Goal: Information Seeking & Learning: Learn about a topic

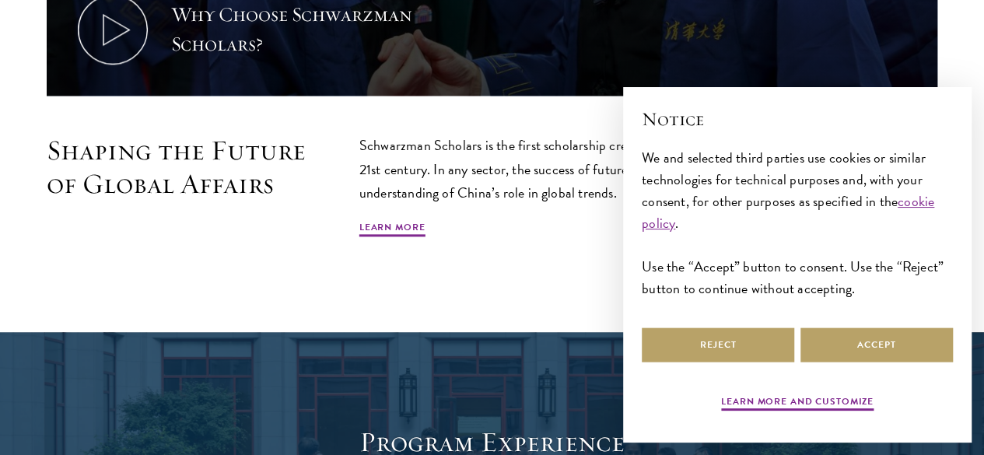
scroll to position [934, 0]
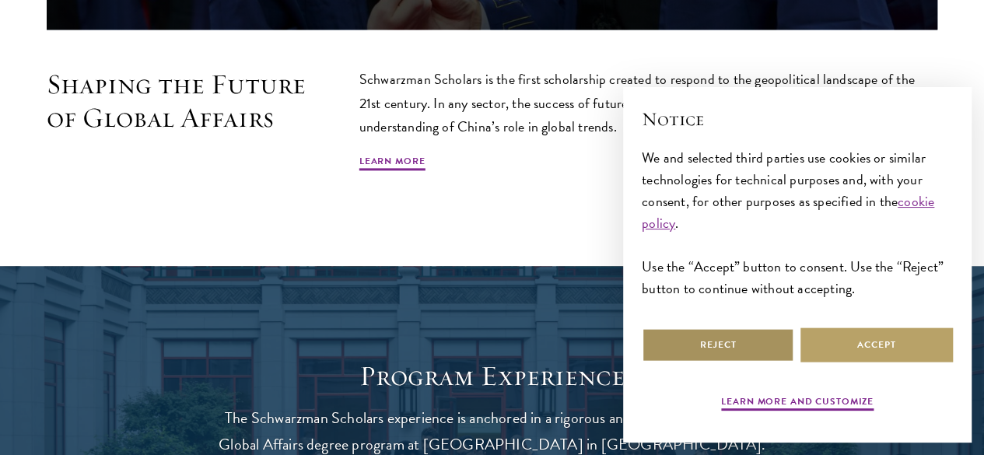
click at [708, 328] on button "Reject" at bounding box center [718, 345] width 153 height 35
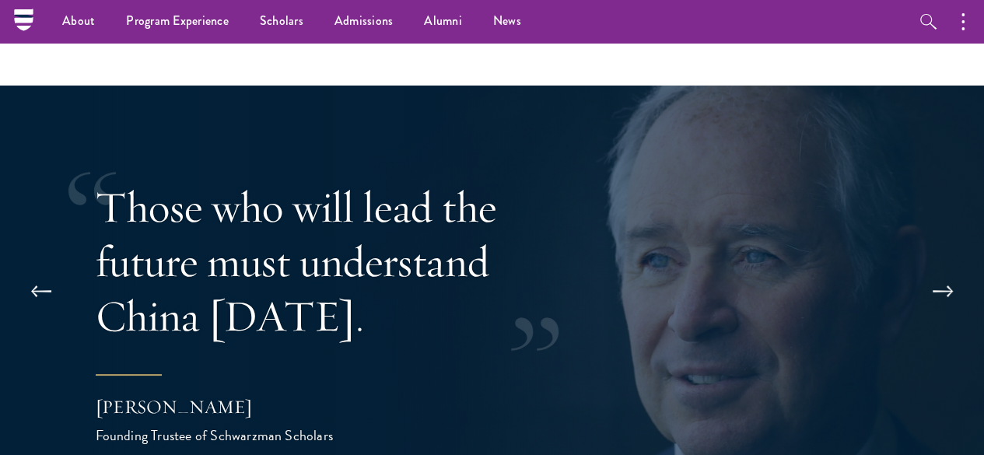
scroll to position [2802, 0]
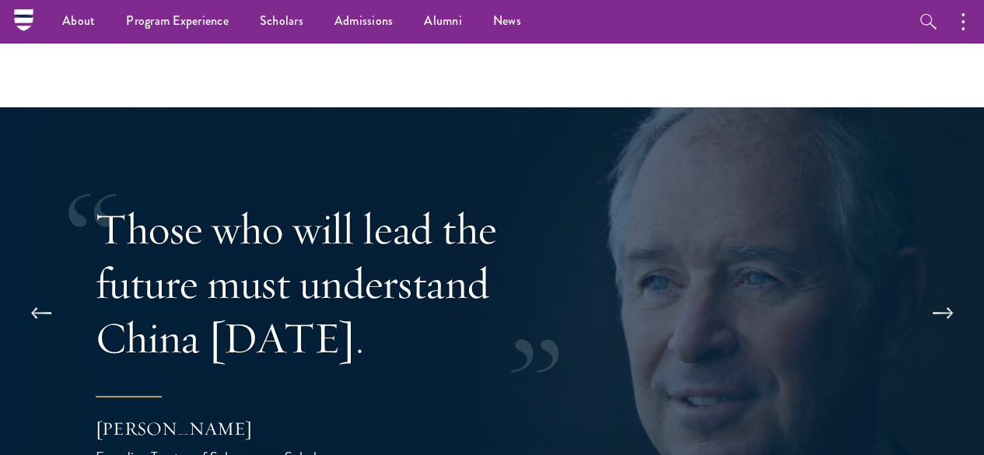
drag, startPoint x: 132, startPoint y: 385, endPoint x: 316, endPoint y: 382, distance: 184.5
click at [316, 416] on div "[PERSON_NAME]" at bounding box center [251, 429] width 311 height 26
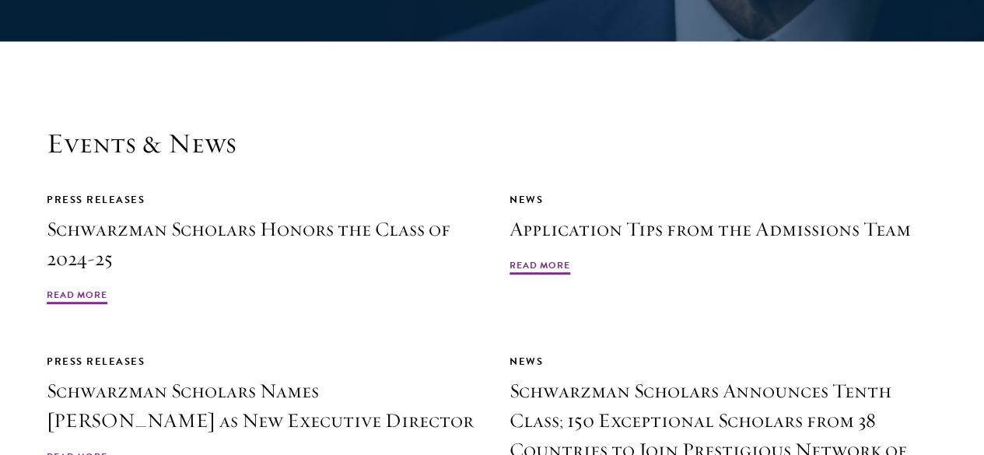
scroll to position [3346, 0]
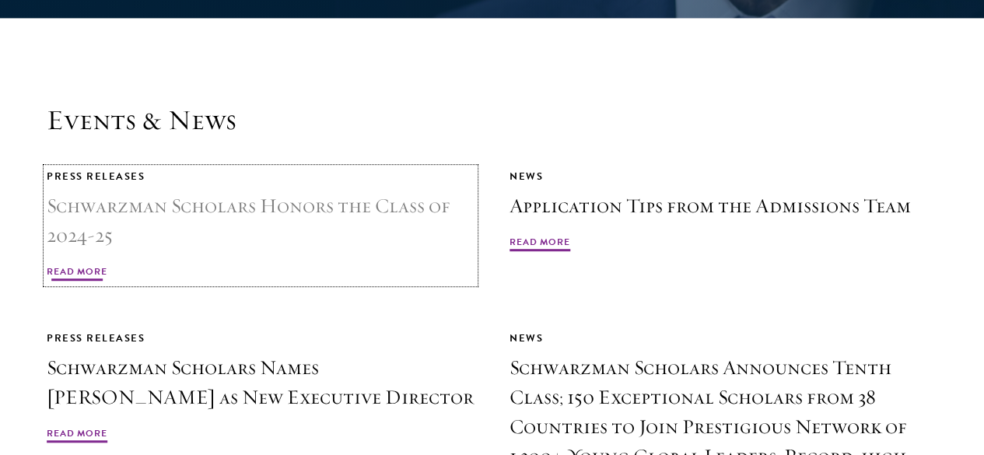
click at [406, 191] on h3 "Schwarzman Scholars Honors the Class of 2024-25" at bounding box center [261, 220] width 428 height 59
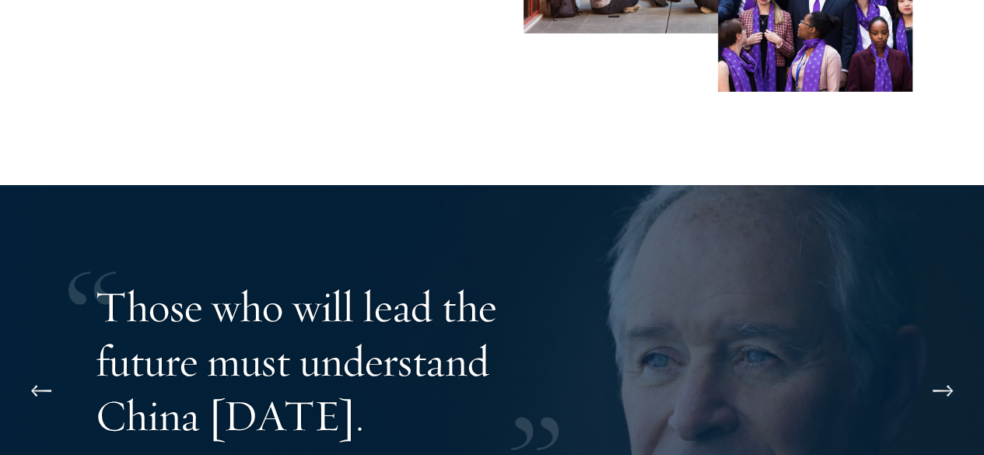
scroll to position [2802, 0]
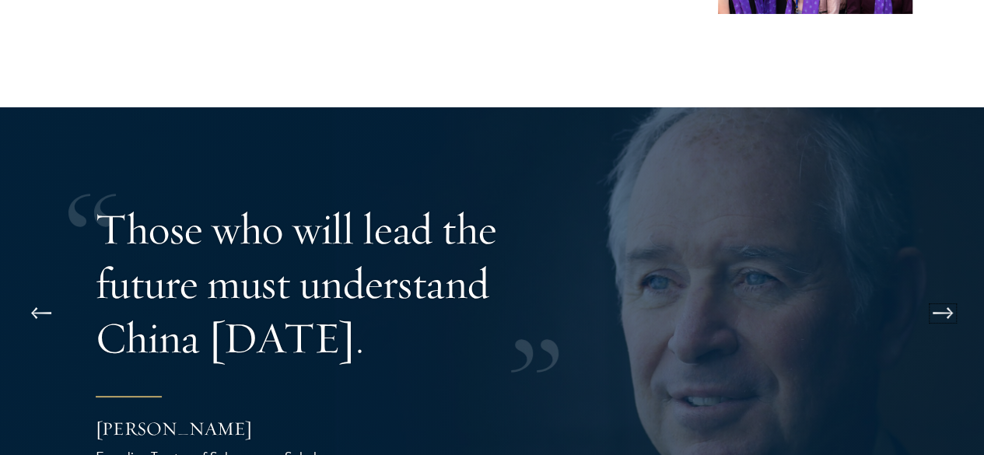
click at [944, 292] on button at bounding box center [942, 314] width 51 height 44
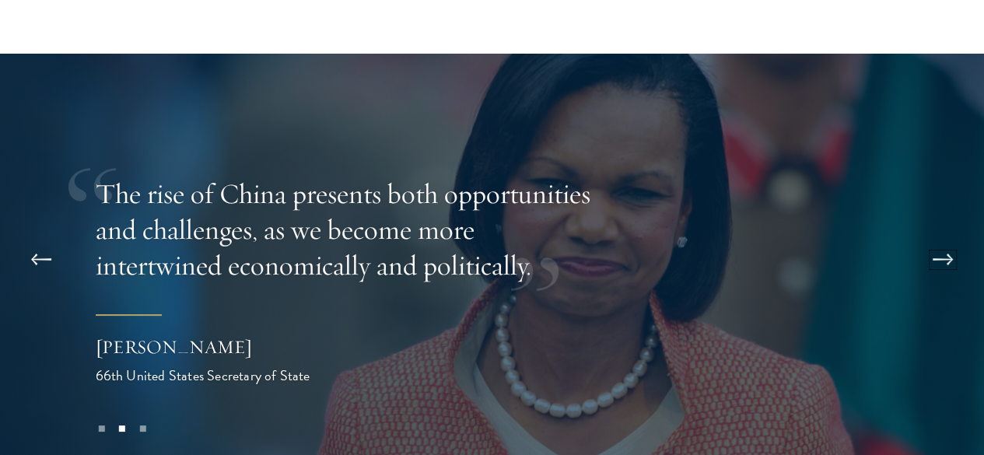
scroll to position [2879, 0]
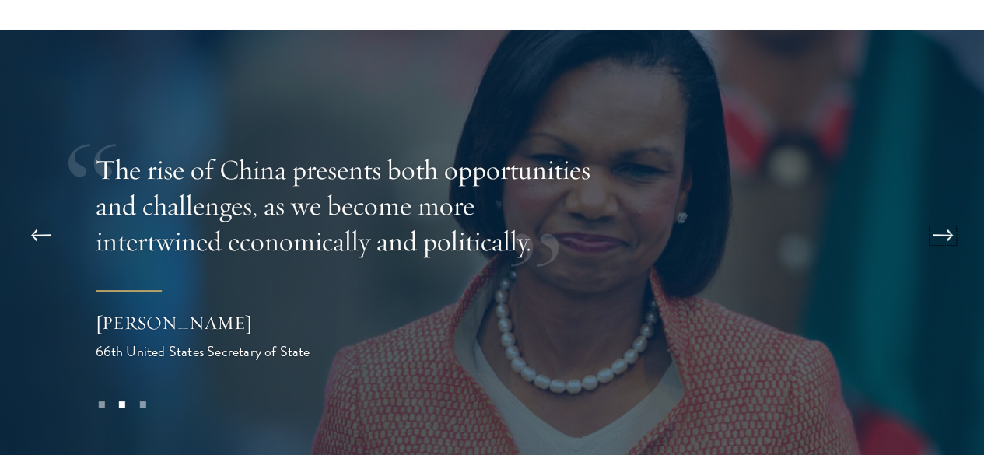
click at [928, 214] on button at bounding box center [942, 236] width 51 height 44
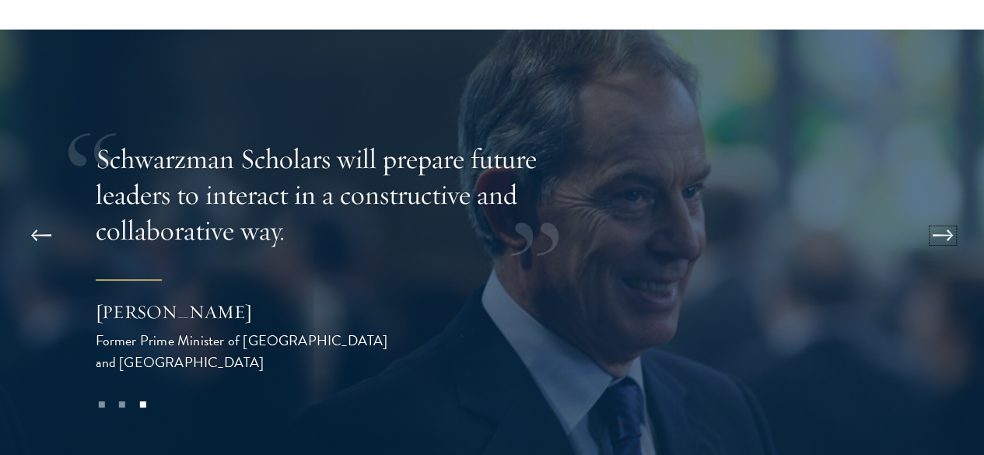
click at [931, 214] on button at bounding box center [942, 236] width 51 height 44
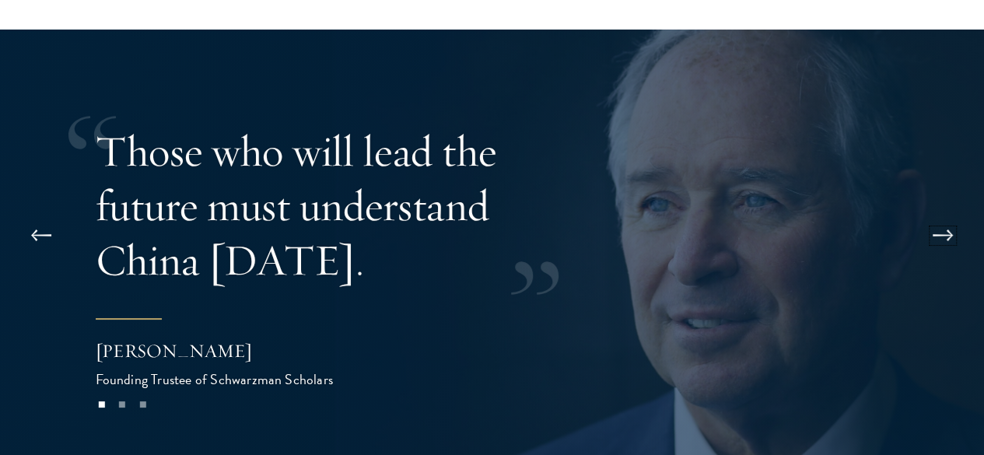
click at [931, 214] on button at bounding box center [942, 236] width 51 height 44
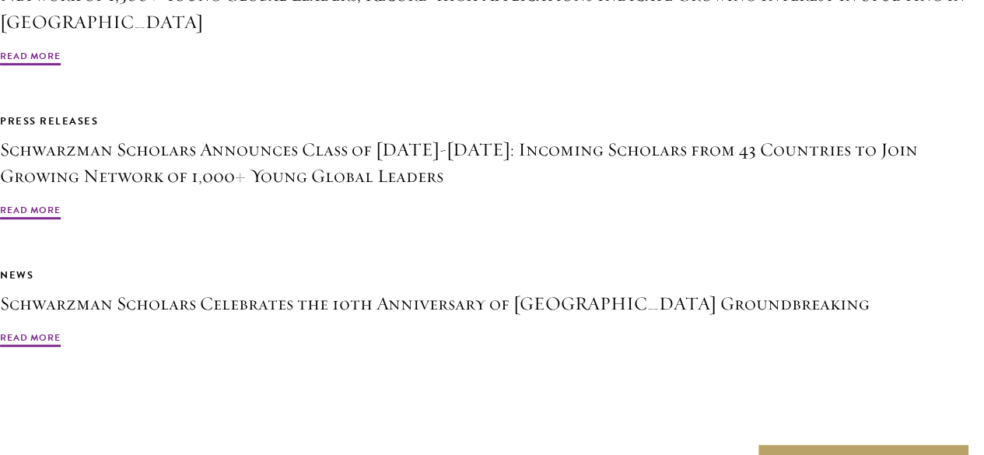
scroll to position [3268, 0]
